Goal: Task Accomplishment & Management: Use online tool/utility

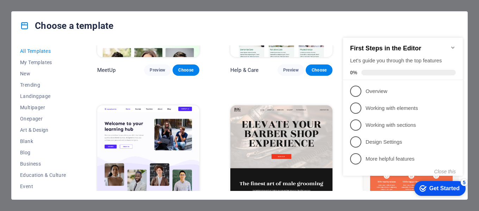
scroll to position [529, 0]
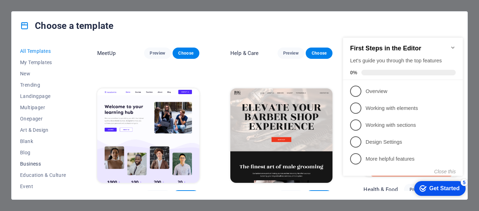
click at [40, 163] on span "Business" at bounding box center [43, 164] width 46 height 6
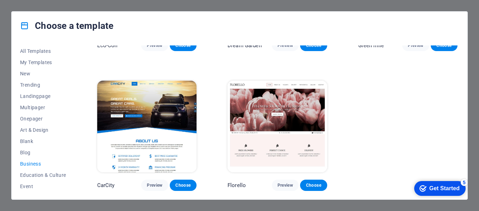
scroll to position [105, 0]
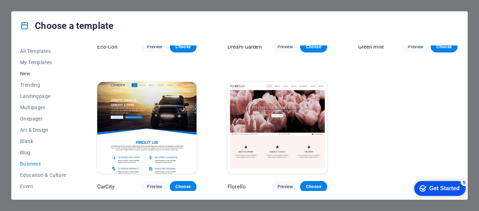
click at [24, 74] on span "New" at bounding box center [43, 74] width 46 height 6
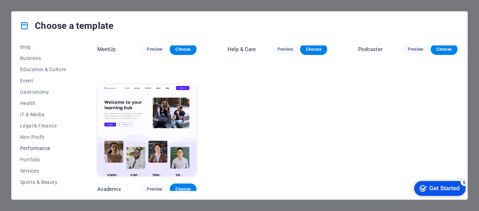
scroll to position [136, 0]
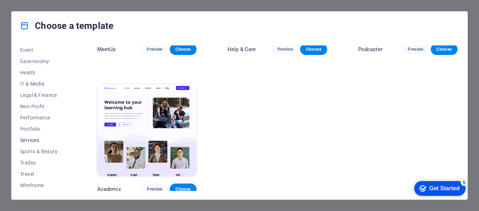
click at [35, 141] on span "Services" at bounding box center [43, 140] width 46 height 6
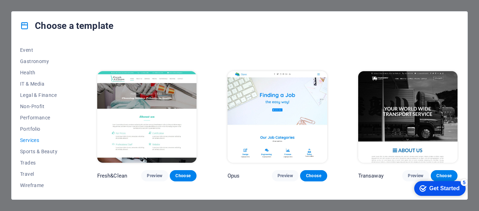
scroll to position [705, 0]
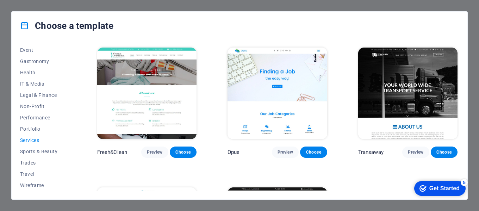
click at [25, 162] on span "Trades" at bounding box center [43, 163] width 46 height 6
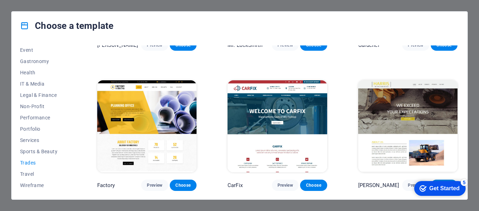
scroll to position [0, 0]
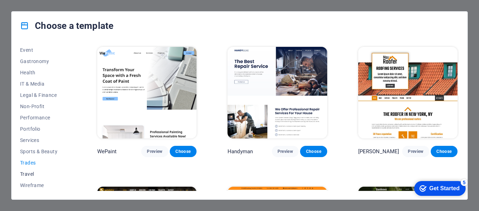
click at [27, 172] on span "Travel" at bounding box center [43, 174] width 46 height 6
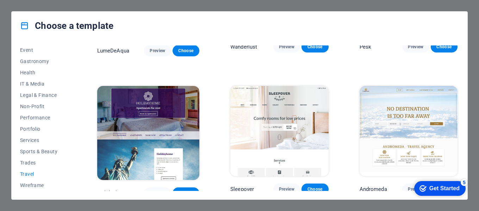
scroll to position [106, 0]
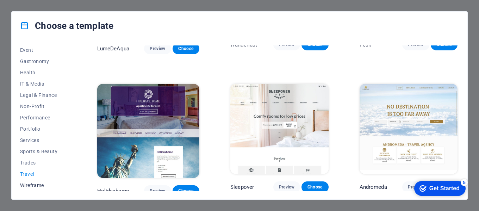
click at [37, 183] on span "Wireframe" at bounding box center [43, 186] width 46 height 6
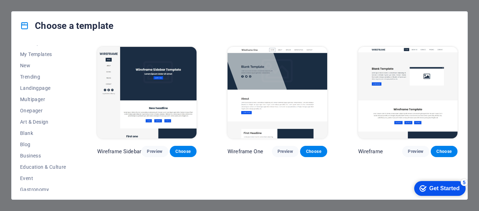
scroll to position [0, 0]
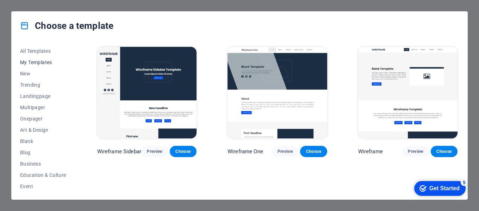
click at [30, 62] on span "My Templates" at bounding box center [43, 63] width 46 height 6
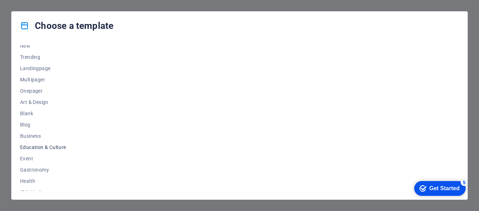
scroll to position [35, 0]
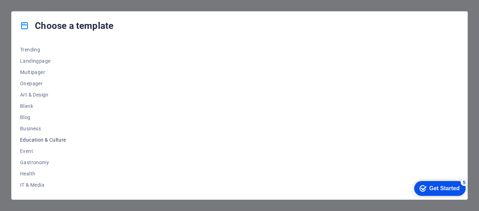
click at [50, 139] on span "Education & Culture" at bounding box center [43, 140] width 46 height 6
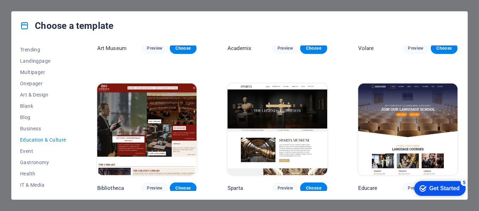
scroll to position [106, 0]
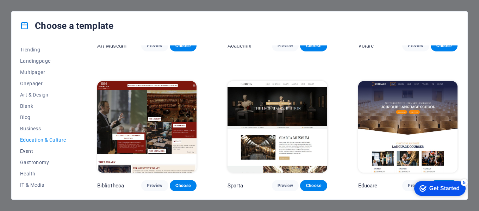
click at [30, 152] on span "Event" at bounding box center [43, 151] width 46 height 6
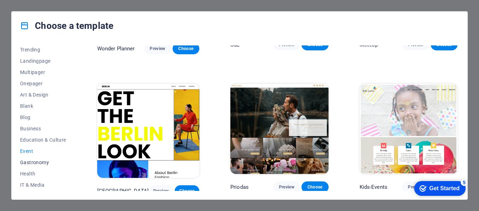
scroll to position [0, 0]
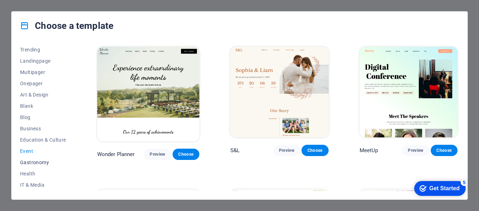
click at [34, 161] on span "Gastronomy" at bounding box center [43, 163] width 46 height 6
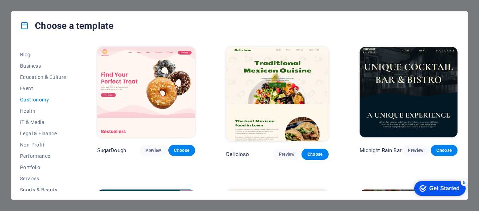
scroll to position [106, 0]
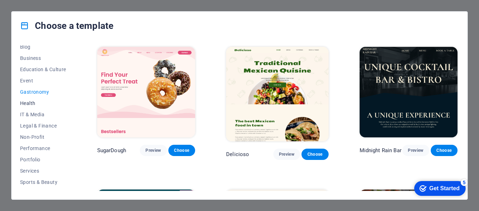
click at [29, 102] on span "Health" at bounding box center [43, 103] width 46 height 6
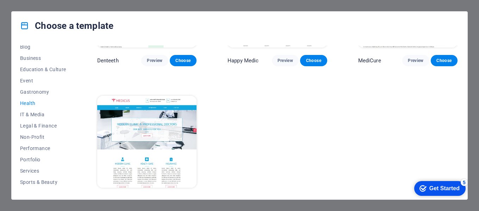
scroll to position [244, 0]
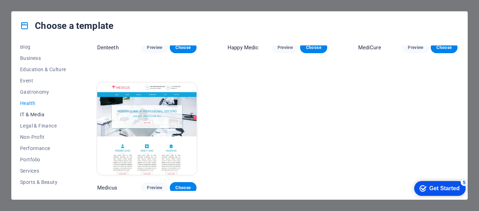
click at [39, 115] on span "IT & Media" at bounding box center [43, 115] width 46 height 6
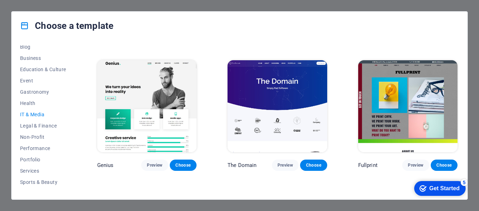
scroll to position [279, 0]
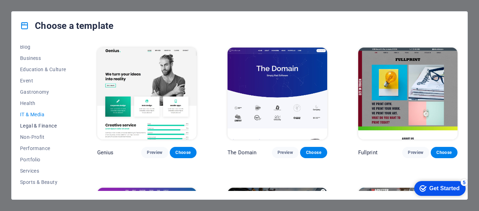
click at [51, 125] on span "Legal & Finance" at bounding box center [43, 126] width 46 height 6
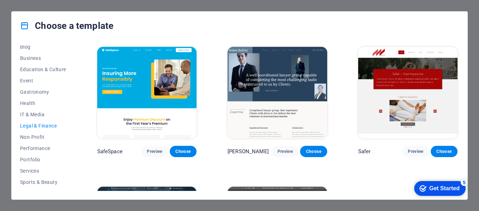
scroll to position [105, 0]
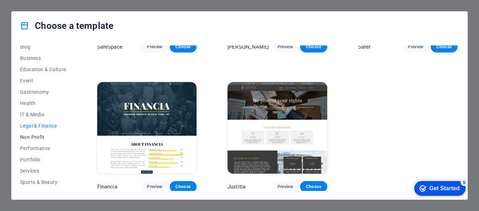
click at [38, 137] on span "Non-Profit" at bounding box center [43, 137] width 46 height 6
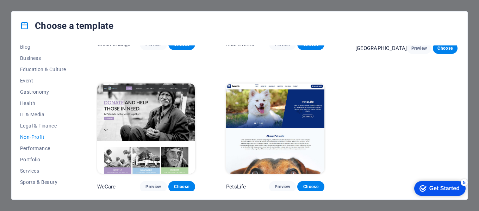
scroll to position [107, 0]
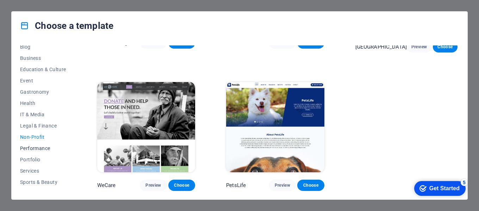
click at [26, 146] on span "Performance" at bounding box center [43, 149] width 46 height 6
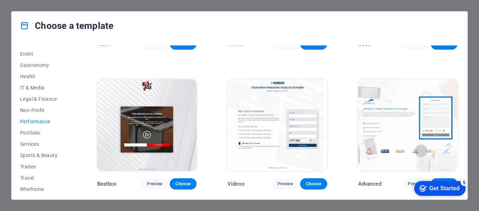
scroll to position [136, 0]
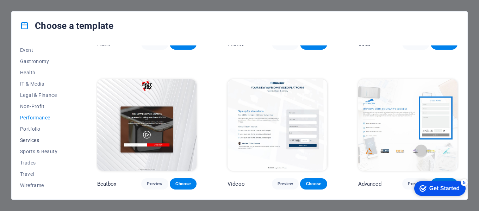
click at [27, 140] on span "Services" at bounding box center [43, 140] width 46 height 6
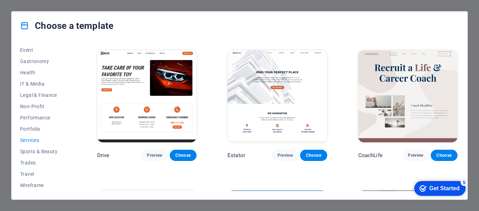
scroll to position [319, 0]
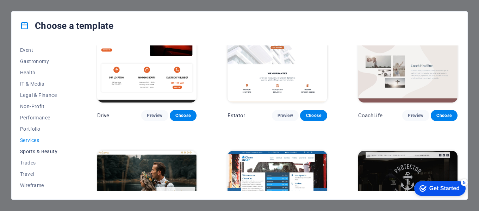
click at [46, 150] on span "Sports & Beauty" at bounding box center [43, 152] width 46 height 6
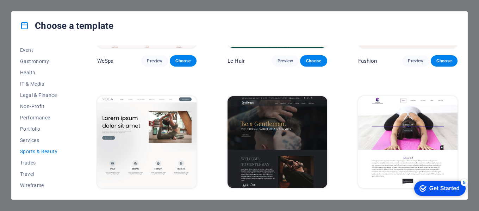
scroll to position [248, 0]
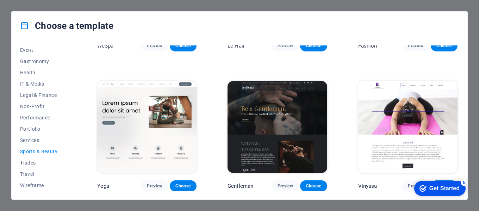
click at [28, 162] on span "Trades" at bounding box center [43, 163] width 46 height 6
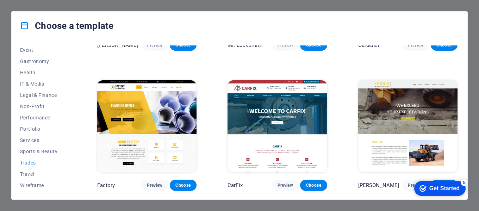
scroll to position [0, 0]
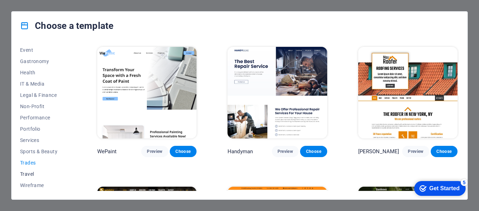
click at [26, 172] on span "Travel" at bounding box center [43, 174] width 46 height 6
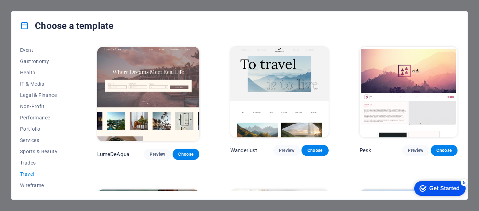
click at [30, 161] on span "Trades" at bounding box center [43, 163] width 46 height 6
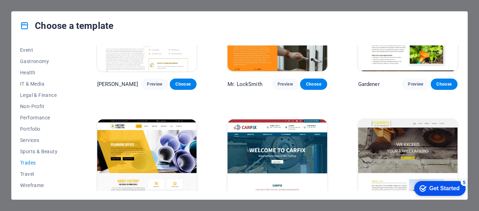
scroll to position [244, 0]
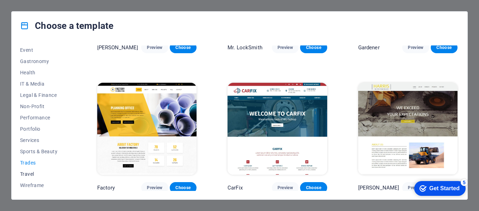
click at [27, 173] on span "Travel" at bounding box center [43, 174] width 46 height 6
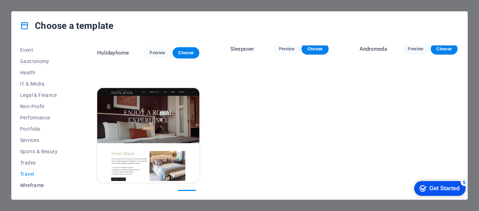
click at [35, 185] on span "Wireframe" at bounding box center [43, 186] width 46 height 6
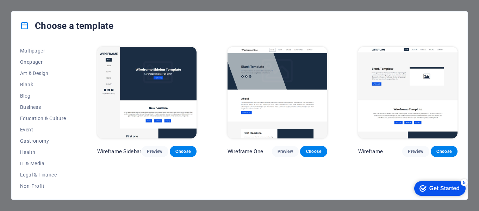
scroll to position [0, 0]
click at [37, 50] on span "All Templates" at bounding box center [43, 51] width 46 height 6
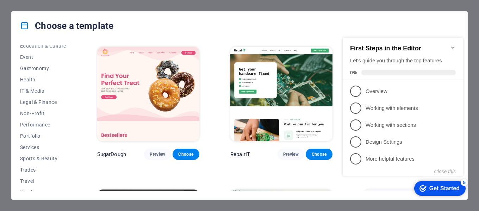
scroll to position [136, 0]
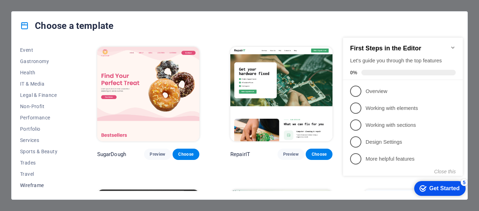
click at [37, 183] on button "Wireframe" at bounding box center [43, 185] width 46 height 11
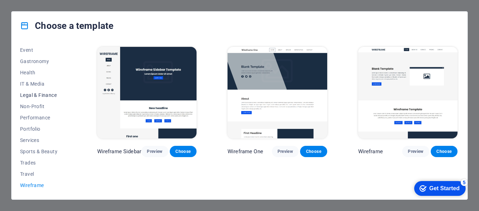
click at [44, 95] on span "Legal & Finance" at bounding box center [43, 95] width 46 height 6
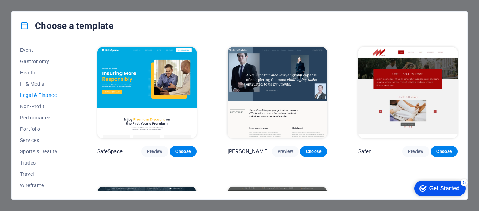
click at [148, 98] on img at bounding box center [146, 93] width 99 height 92
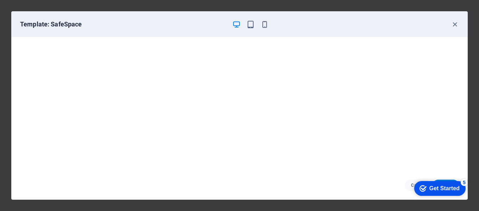
click at [66, 25] on h6 "Template: SafeSpace" at bounding box center [123, 24] width 207 height 8
click at [443, 189] on div "Get Started" at bounding box center [445, 188] width 30 height 6
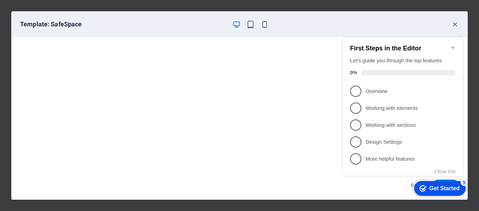
click at [453, 47] on icon "Minimize checklist" at bounding box center [452, 48] width 3 height 2
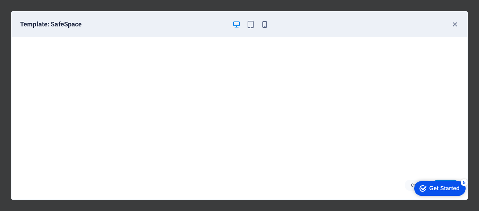
click at [446, 189] on div "Get Started" at bounding box center [445, 188] width 30 height 6
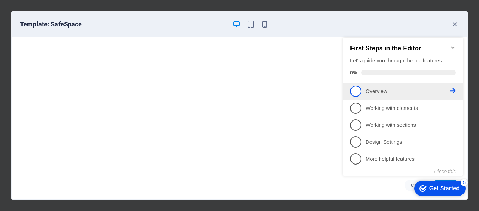
click at [355, 91] on span "1" at bounding box center [355, 91] width 11 height 11
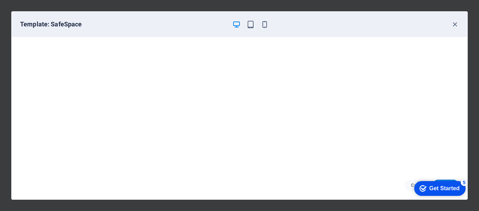
click at [442, 187] on div "Get Started" at bounding box center [445, 188] width 30 height 6
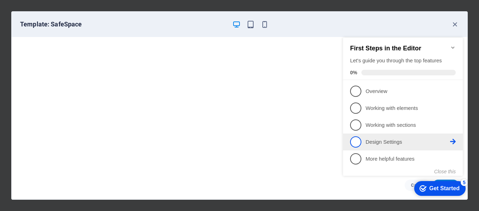
click at [395, 142] on p "Design Settings - incomplete" at bounding box center [408, 141] width 85 height 7
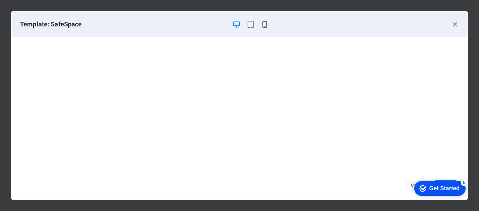
click at [73, 23] on h6 "Template: SafeSpace" at bounding box center [123, 24] width 207 height 8
click at [454, 24] on icon "button" at bounding box center [455, 24] width 8 height 8
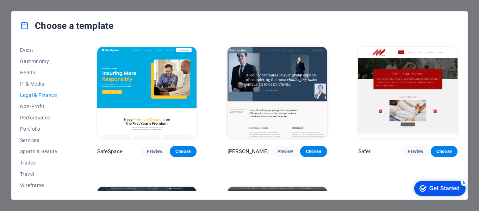
click at [24, 26] on icon at bounding box center [24, 25] width 9 height 9
drag, startPoint x: 39, startPoint y: 67, endPoint x: 40, endPoint y: 70, distance: 4.0
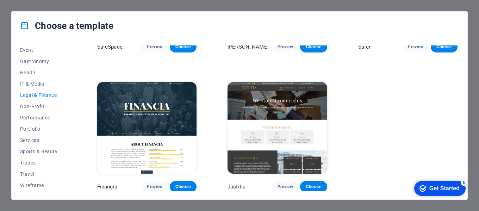
click at [456, 6] on div "Choose a template All Templates My Templates New Trending Landingpage Multipage…" at bounding box center [239, 105] width 479 height 211
click at [70, 25] on h4 "Choose a template" at bounding box center [66, 25] width 93 height 11
click at [24, 25] on icon at bounding box center [24, 25] width 9 height 9
drag, startPoint x: 54, startPoint y: 58, endPoint x: 67, endPoint y: 65, distance: 15.1
click at [439, 188] on div "Get Started" at bounding box center [445, 188] width 30 height 6
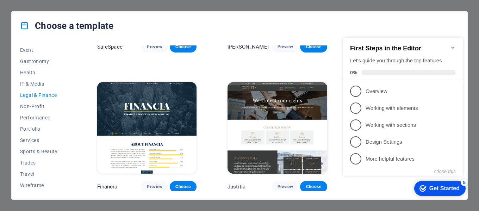
click at [376, 59] on div "Let's guide you through the top features" at bounding box center [403, 60] width 106 height 7
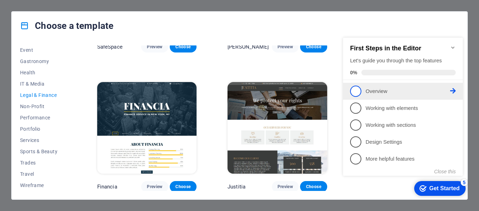
click at [357, 90] on span "1" at bounding box center [355, 91] width 11 height 11
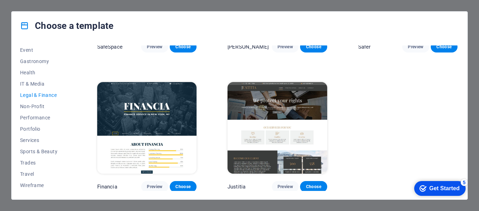
click at [433, 188] on div "Get Started" at bounding box center [445, 188] width 30 height 6
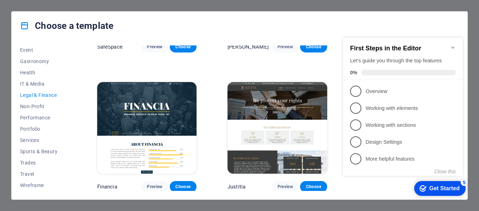
scroll to position [0, 0]
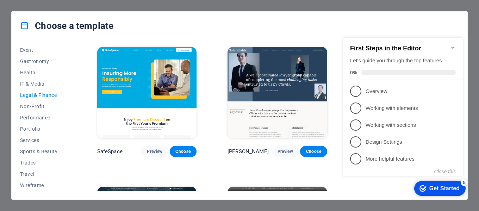
click at [153, 85] on img at bounding box center [146, 93] width 99 height 92
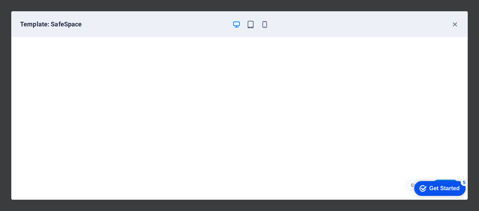
drag, startPoint x: 441, startPoint y: 187, endPoint x: 508, endPoint y: 336, distance: 163.1
click at [441, 187] on div "Get Started" at bounding box center [445, 188] width 30 height 6
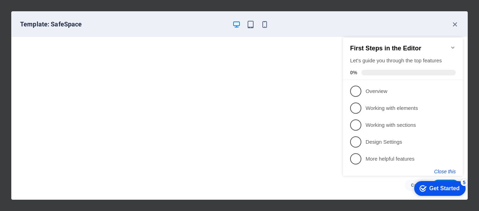
click at [445, 171] on button "Close this" at bounding box center [444, 172] width 21 height 6
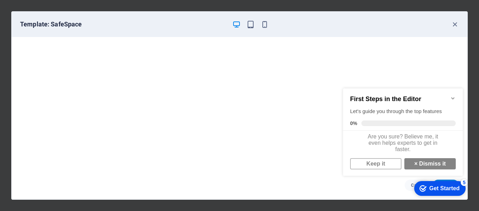
scroll to position [5, 0]
click at [433, 191] on div "Get Started" at bounding box center [445, 188] width 30 height 6
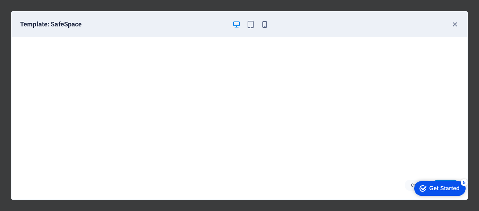
click at [460, 192] on div "Get Started" at bounding box center [445, 188] width 30 height 6
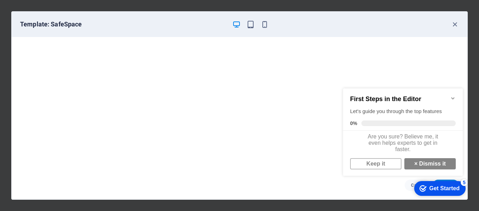
click at [452, 97] on icon "Minimize checklist" at bounding box center [453, 98] width 6 height 6
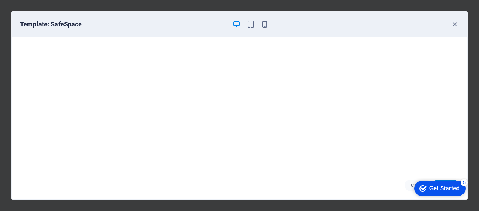
click div "checkmark Get Started 5 First Steps in the Editor Let's guide you through the t…"
drag, startPoint x: 441, startPoint y: 190, endPoint x: 509, endPoint y: 295, distance: 125.4
click at [440, 190] on div "Get Started" at bounding box center [445, 188] width 30 height 6
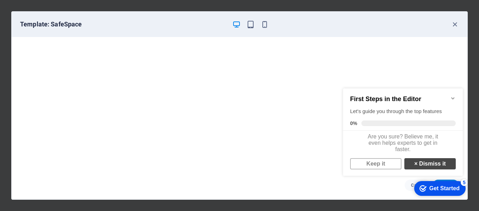
click at [430, 164] on link "× Dismiss it" at bounding box center [429, 163] width 51 height 11
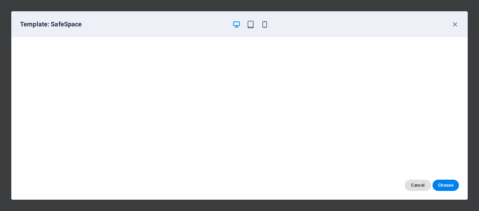
click at [419, 185] on span "Cancel" at bounding box center [417, 186] width 15 height 6
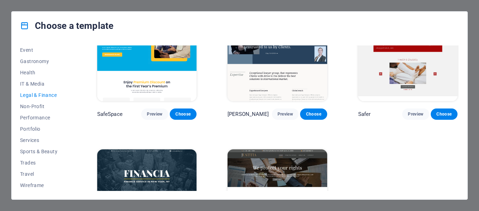
scroll to position [105, 0]
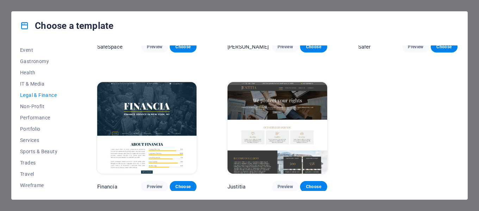
click at [148, 123] on img at bounding box center [146, 128] width 99 height 92
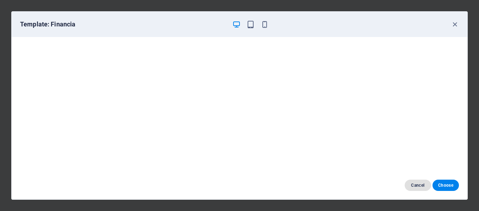
click at [419, 185] on span "Cancel" at bounding box center [417, 186] width 15 height 6
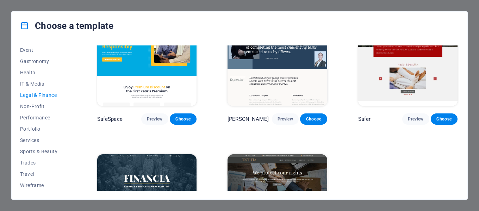
scroll to position [0, 0]
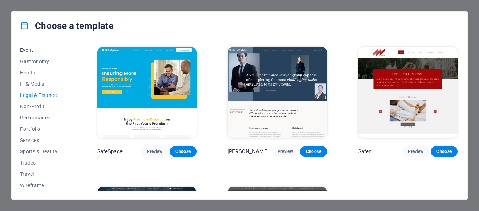
click at [23, 48] on span "Event" at bounding box center [43, 50] width 46 height 6
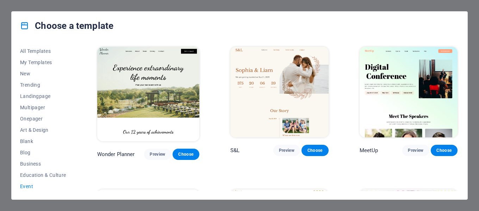
click at [72, 25] on h4 "Choose a template" at bounding box center [66, 25] width 93 height 11
click at [145, 6] on div "Choose a template All Templates My Templates New Trending Landingpage Multipage…" at bounding box center [239, 105] width 479 height 211
